Goal: Navigation & Orientation: Go to known website

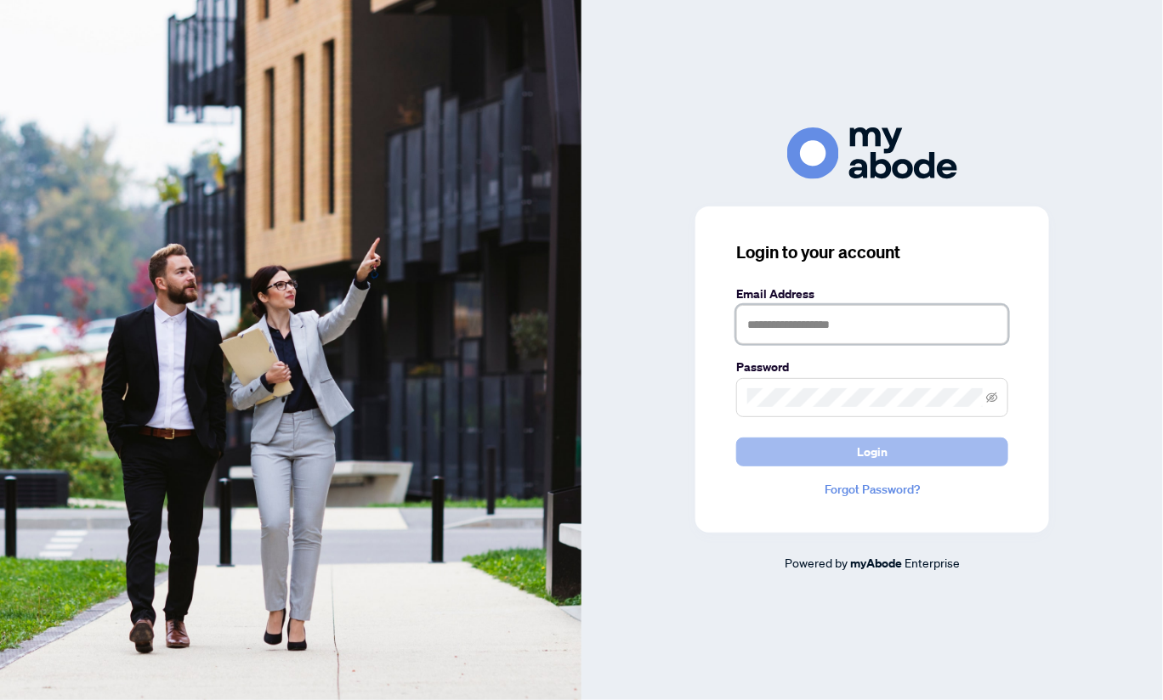
type input "**********"
click at [864, 448] on span "Login" at bounding box center [872, 452] width 31 height 27
